Goal: Information Seeking & Learning: Learn about a topic

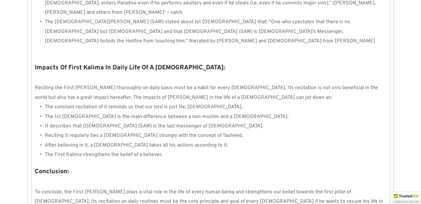
scroll to position [603, 0]
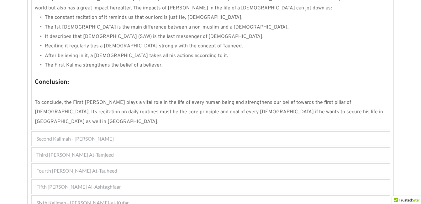
click at [152, 180] on div "Fifth [PERSON_NAME] Al-Ashtaghfaar" at bounding box center [211, 187] width 358 height 14
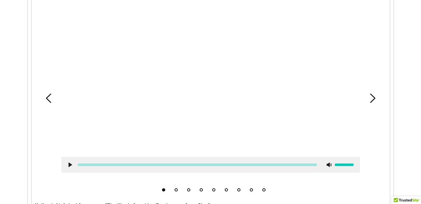
scroll to position [216, 0]
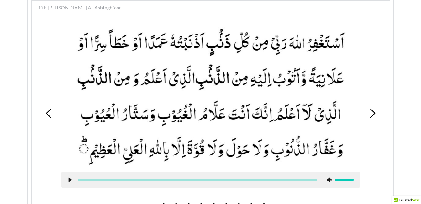
click at [364, 134] on div at bounding box center [211, 106] width 308 height 172
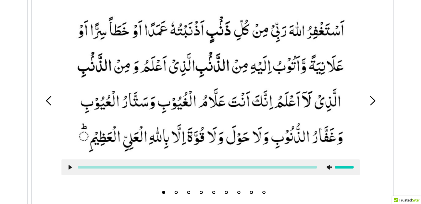
click at [177, 192] on button "2" at bounding box center [176, 192] width 3 height 3
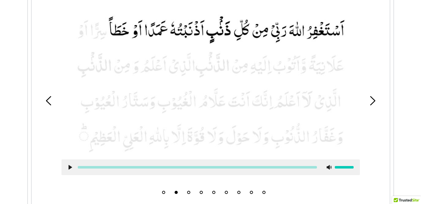
click at [67, 167] on div at bounding box center [210, 167] width 298 height 16
click at [69, 166] on use at bounding box center [69, 167] width 3 height 5
click at [69, 166] on use at bounding box center [70, 167] width 4 height 5
click at [69, 166] on use at bounding box center [69, 167] width 3 height 5
click at [70, 167] on icon at bounding box center [70, 167] width 5 height 5
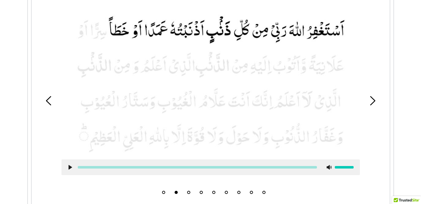
click at [68, 168] on icon at bounding box center [70, 167] width 5 height 5
click at [69, 167] on use at bounding box center [70, 167] width 4 height 5
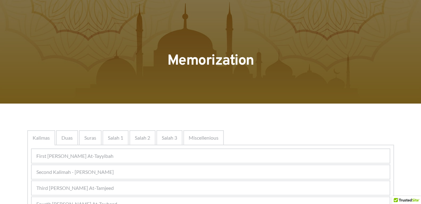
scroll to position [0, 0]
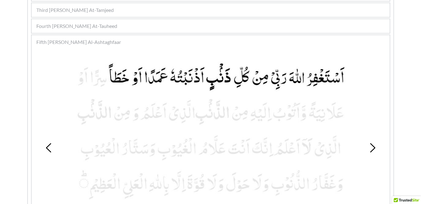
scroll to position [188, 0]
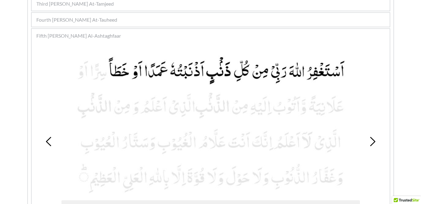
click at [137, 158] on picture at bounding box center [210, 123] width 298 height 141
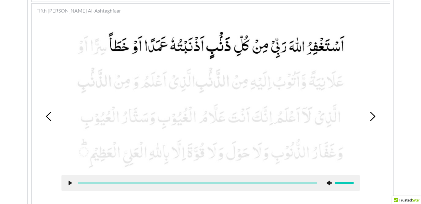
scroll to position [226, 0]
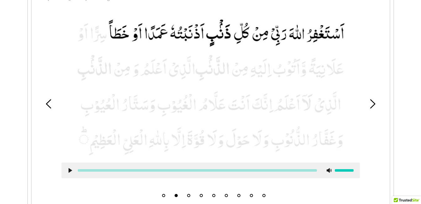
click at [70, 171] on use at bounding box center [69, 170] width 3 height 5
click at [72, 168] on icon at bounding box center [70, 170] width 5 height 5
